Goal: Transaction & Acquisition: Purchase product/service

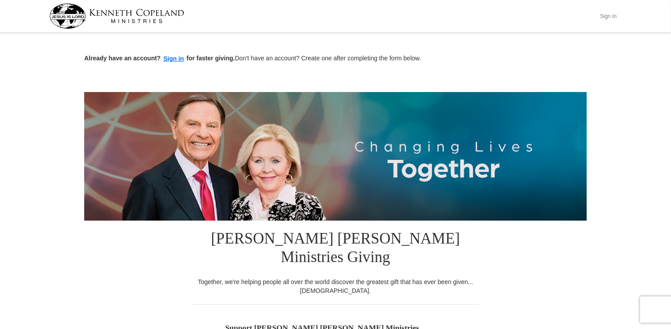
click at [603, 17] on button "Sign In" at bounding box center [608, 16] width 26 height 14
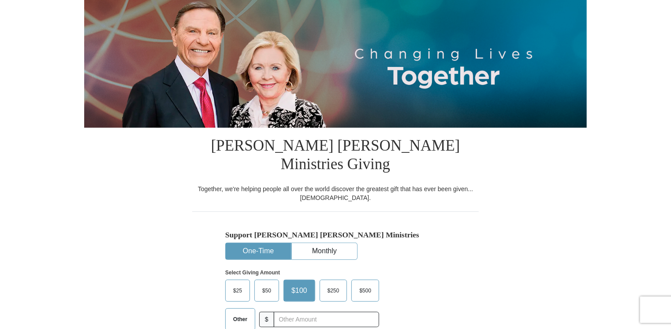
select select "GA"
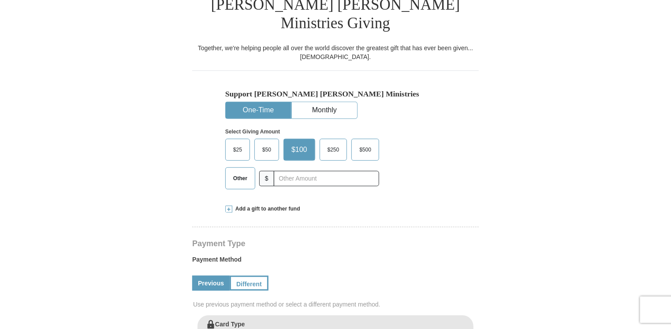
scroll to position [233, 0]
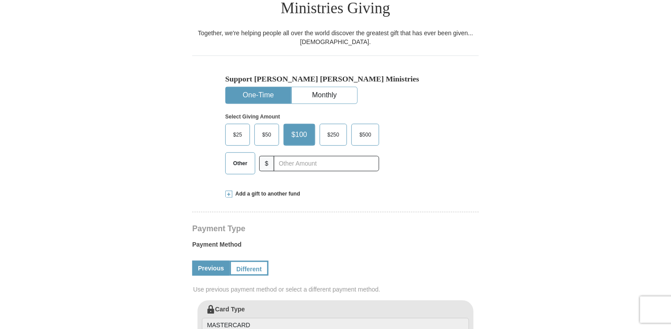
click at [235, 157] on span "Other" at bounding box center [240, 163] width 23 height 13
click at [0, 0] on input "Other" at bounding box center [0, 0] width 0 height 0
click at [231, 191] on span at bounding box center [228, 194] width 7 height 7
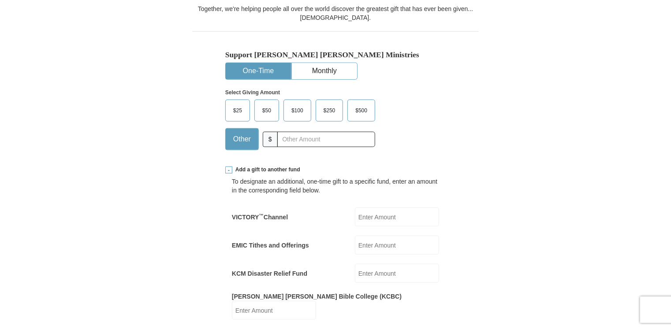
scroll to position [279, 0]
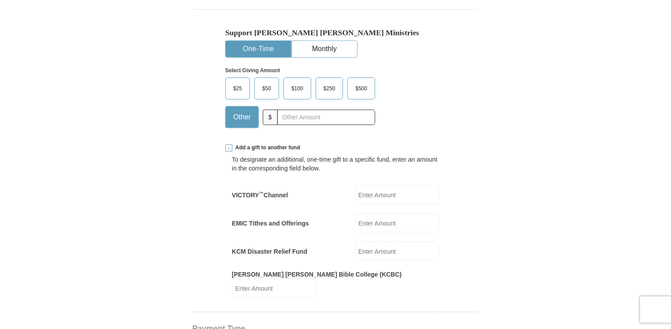
click at [316, 279] on input "[PERSON_NAME] [PERSON_NAME] Bible College (KCBC)" at bounding box center [274, 288] width 84 height 19
type input "50"
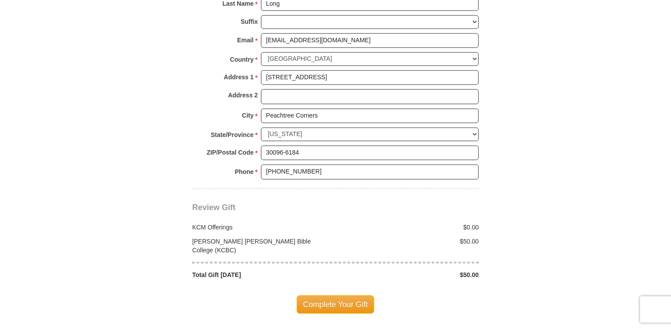
scroll to position [838, 0]
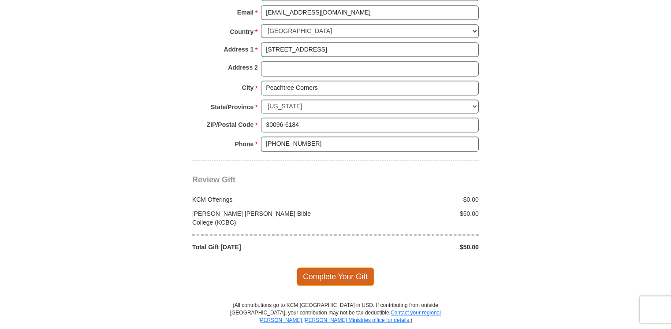
click at [352, 268] on span "Complete Your Gift" at bounding box center [336, 277] width 78 height 19
